Goal: Check status: Check status

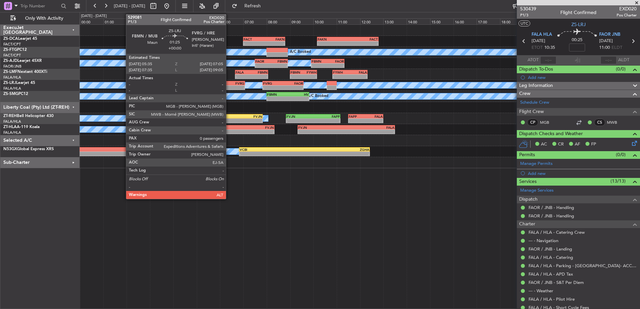
click at [229, 87] on div "-" at bounding box center [236, 88] width 17 height 4
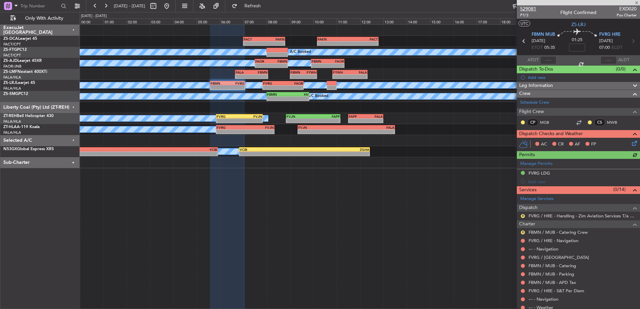
click at [530, 7] on span "529081" at bounding box center [528, 8] width 16 height 7
click at [172, 5] on button at bounding box center [166, 6] width 11 height 11
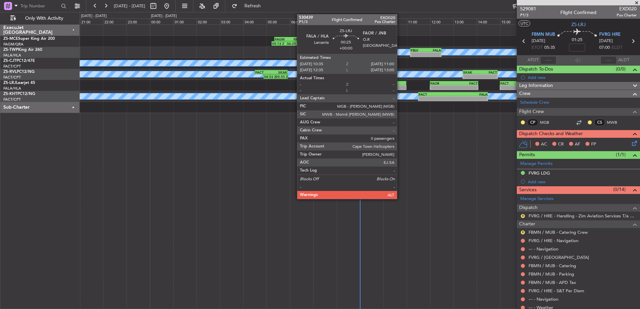
click at [400, 85] on div at bounding box center [402, 87] width 10 height 5
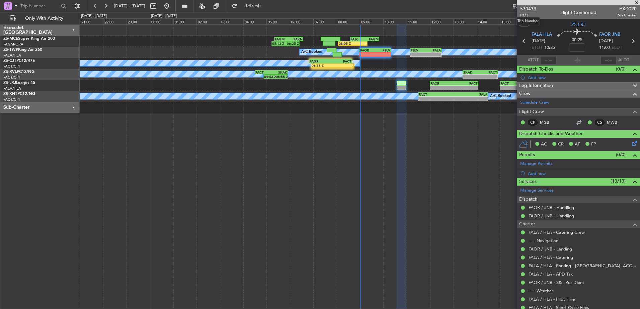
click at [529, 9] on span "530439" at bounding box center [528, 8] width 16 height 7
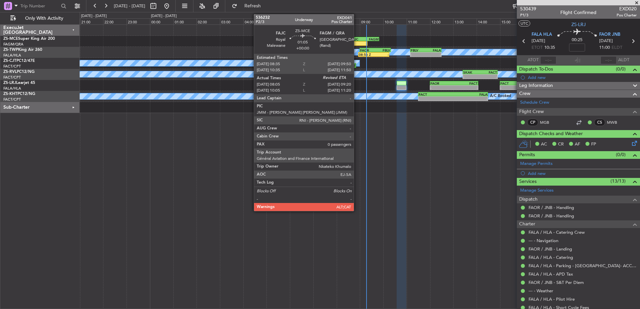
click at [357, 38] on div "FAJC" at bounding box center [358, 39] width 14 height 4
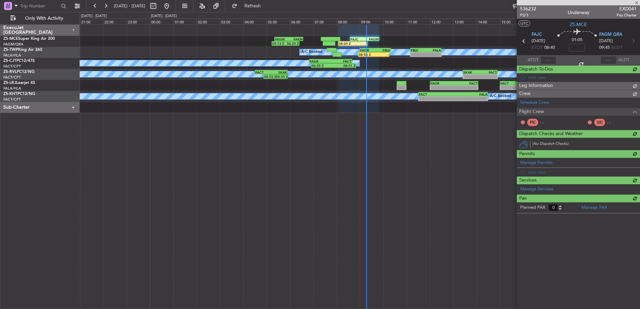
type input "08:10"
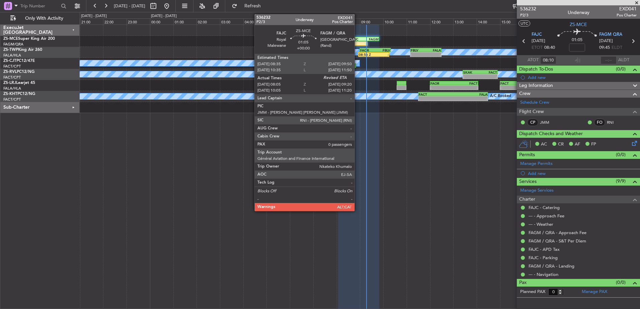
click at [358, 38] on div "FAJC" at bounding box center [358, 39] width 14 height 4
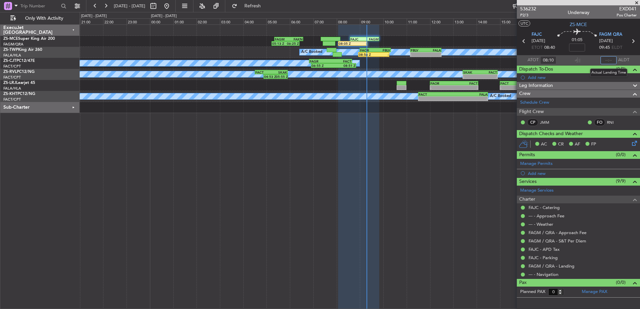
click at [607, 59] on input "text" at bounding box center [609, 60] width 16 height 8
type input "09:16"
